Goal: Task Accomplishment & Management: Use online tool/utility

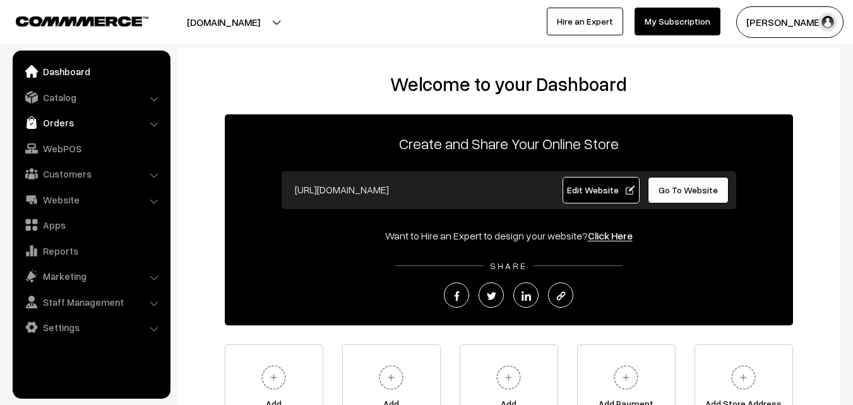
click at [57, 121] on link "Orders" at bounding box center [91, 122] width 150 height 23
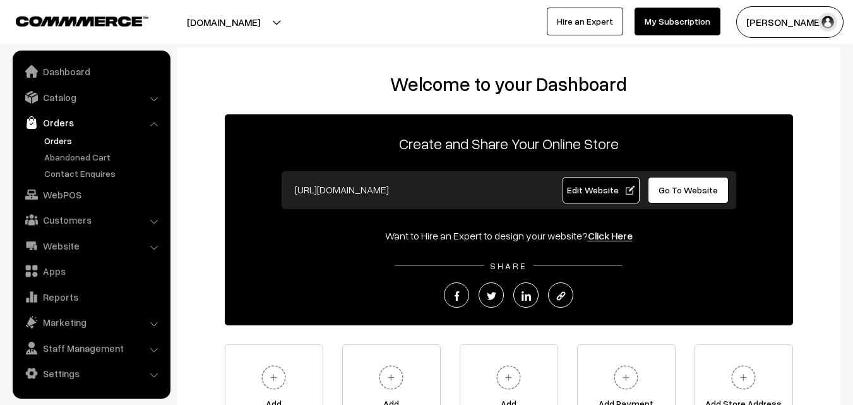
click at [54, 139] on link "Orders" at bounding box center [103, 140] width 125 height 13
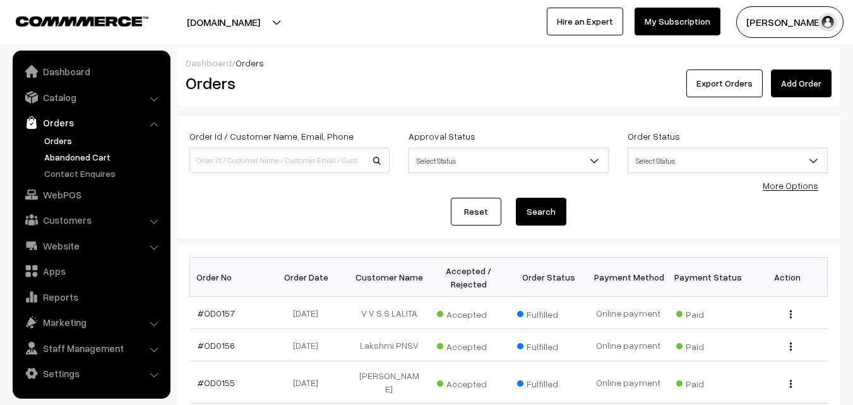
click at [67, 157] on link "Abandoned Cart" at bounding box center [103, 156] width 125 height 13
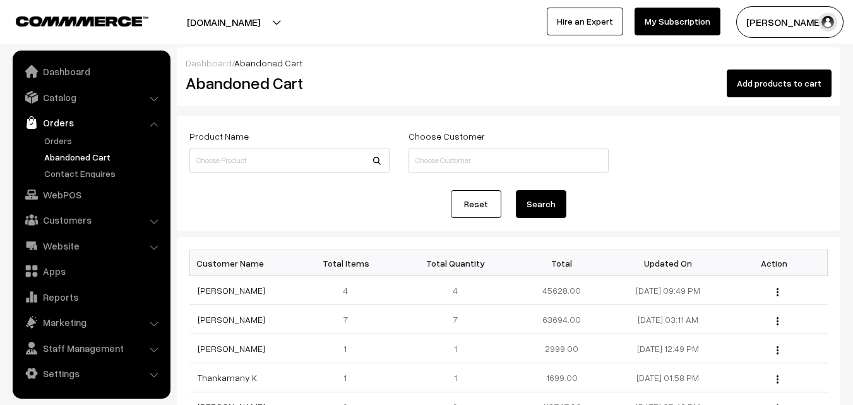
click at [82, 157] on link "Abandoned Cart" at bounding box center [103, 156] width 125 height 13
click at [56, 145] on link "Orders" at bounding box center [103, 140] width 125 height 13
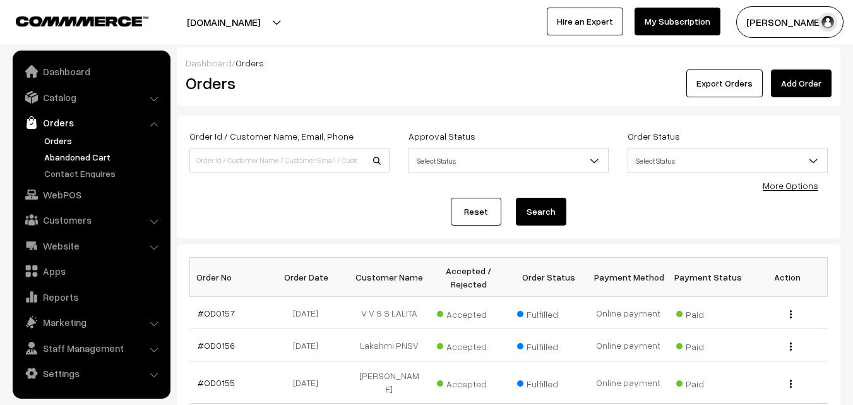
click at [76, 154] on link "Abandoned Cart" at bounding box center [103, 156] width 125 height 13
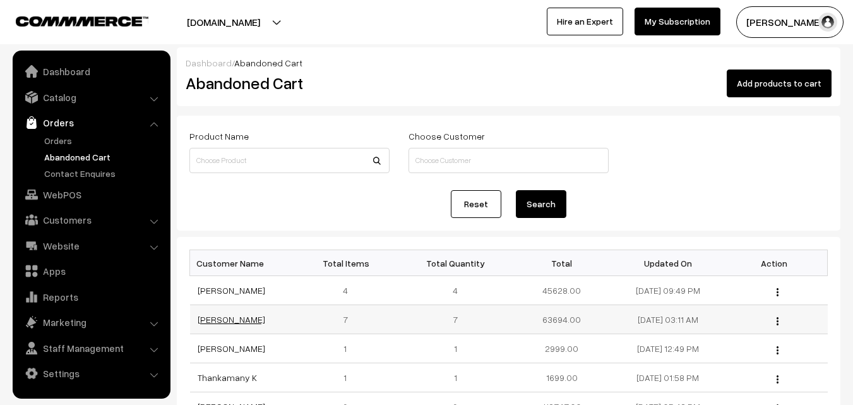
click at [217, 321] on link "[PERSON_NAME]" at bounding box center [232, 319] width 68 height 11
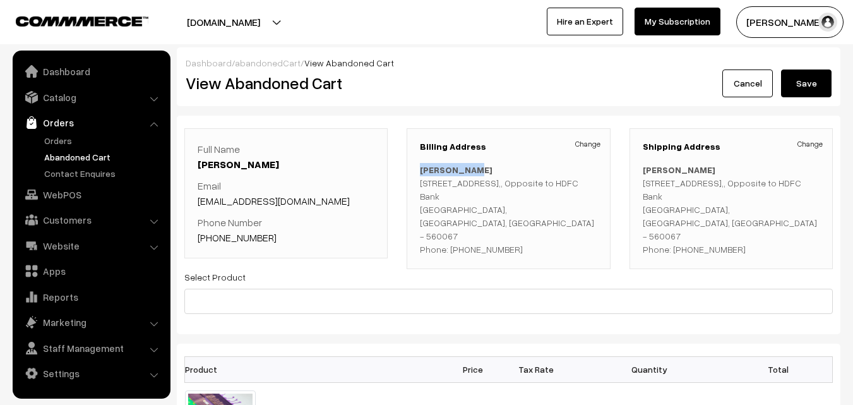
drag, startPoint x: 413, startPoint y: 170, endPoint x: 477, endPoint y: 170, distance: 63.7
click at [477, 170] on div "Billing Address Change [PERSON_NAME] [STREET_ADDRESS] Phone: [PHONE_NUMBER]" at bounding box center [507, 198] width 203 height 141
copy b "[PERSON_NAME]"
drag, startPoint x: 461, startPoint y: 234, endPoint x: 516, endPoint y: 237, distance: 55.0
click at [516, 237] on p "[PERSON_NAME] [STREET_ADDRESS] Phone: [PHONE_NUMBER]" at bounding box center [508, 209] width 177 height 93
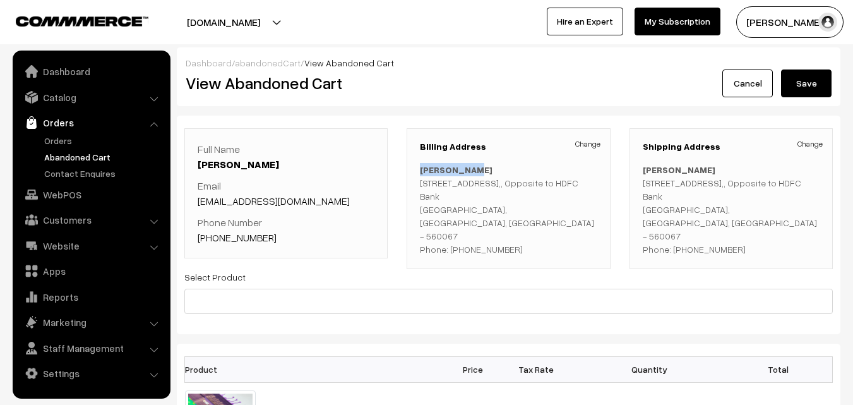
copy p "7780573526"
drag, startPoint x: 417, startPoint y: 164, endPoint x: 552, endPoint y: 252, distance: 160.5
click at [552, 252] on div "Billing Address Change [PERSON_NAME] [STREET_ADDRESS] Phone: [PHONE_NUMBER]" at bounding box center [507, 198] width 203 height 141
copy p "[PERSON_NAME] [STREET_ADDRESS] Phone: [PHONE_NUMBER]"
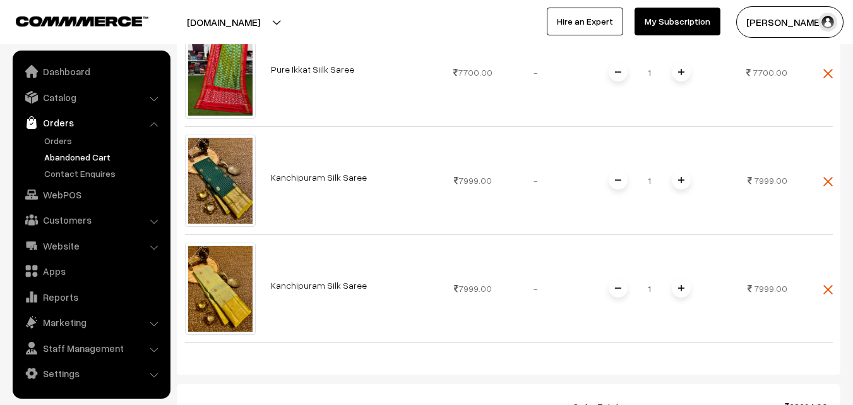
scroll to position [757, 0]
